Goal: Task Accomplishment & Management: Use online tool/utility

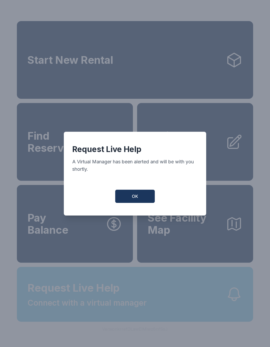
click at [144, 201] on button "OK" at bounding box center [135, 196] width 40 height 13
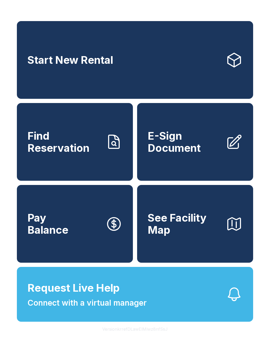
click at [178, 78] on link "Start New Rental" at bounding box center [135, 60] width 236 height 78
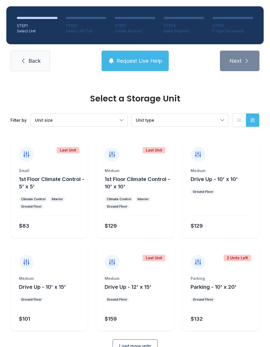
click at [112, 117] on button "Unit size" at bounding box center [79, 120] width 96 height 13
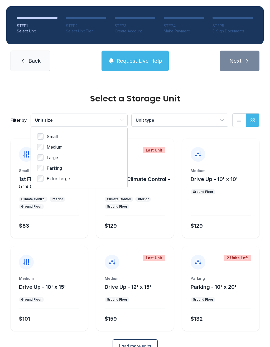
click at [122, 117] on button "Unit size" at bounding box center [79, 120] width 96 height 13
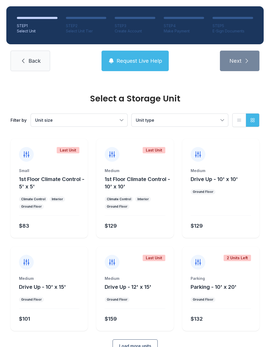
click at [140, 56] on button "Request Live Help" at bounding box center [134, 61] width 67 height 21
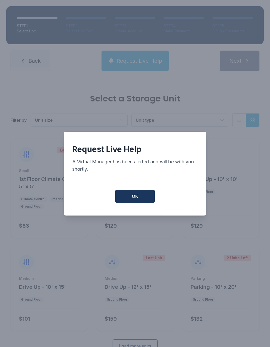
click at [137, 197] on span "OK" at bounding box center [135, 196] width 6 height 6
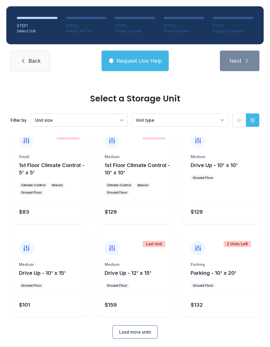
scroll to position [14, 0]
click at [24, 63] on icon at bounding box center [23, 61] width 2 height 4
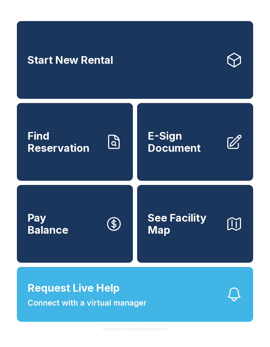
click at [150, 313] on button "Request Live Help Connect with a virtual manager" at bounding box center [135, 294] width 236 height 55
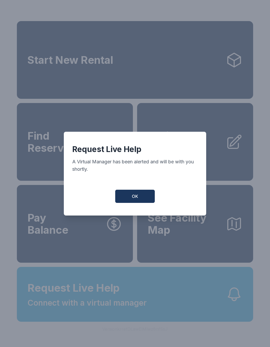
click at [140, 198] on button "OK" at bounding box center [135, 196] width 40 height 13
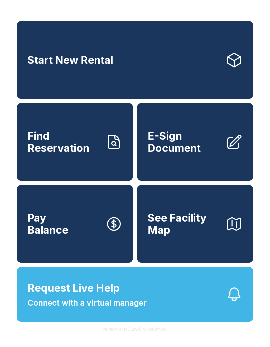
click at [64, 151] on span "Find Reservation" at bounding box center [64, 142] width 74 height 24
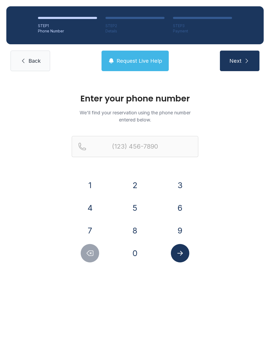
click at [29, 61] on span "Back" at bounding box center [34, 60] width 12 height 7
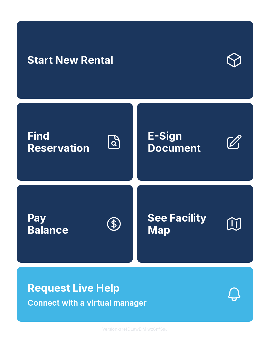
click at [112, 296] on span "Request Live Help" at bounding box center [73, 288] width 92 height 16
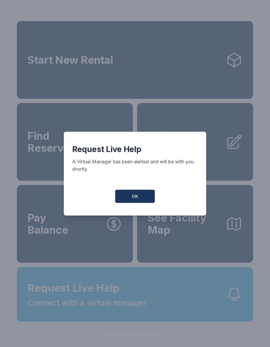
click at [136, 203] on button "OK" at bounding box center [135, 196] width 40 height 13
